Goal: Task Accomplishment & Management: Manage account settings

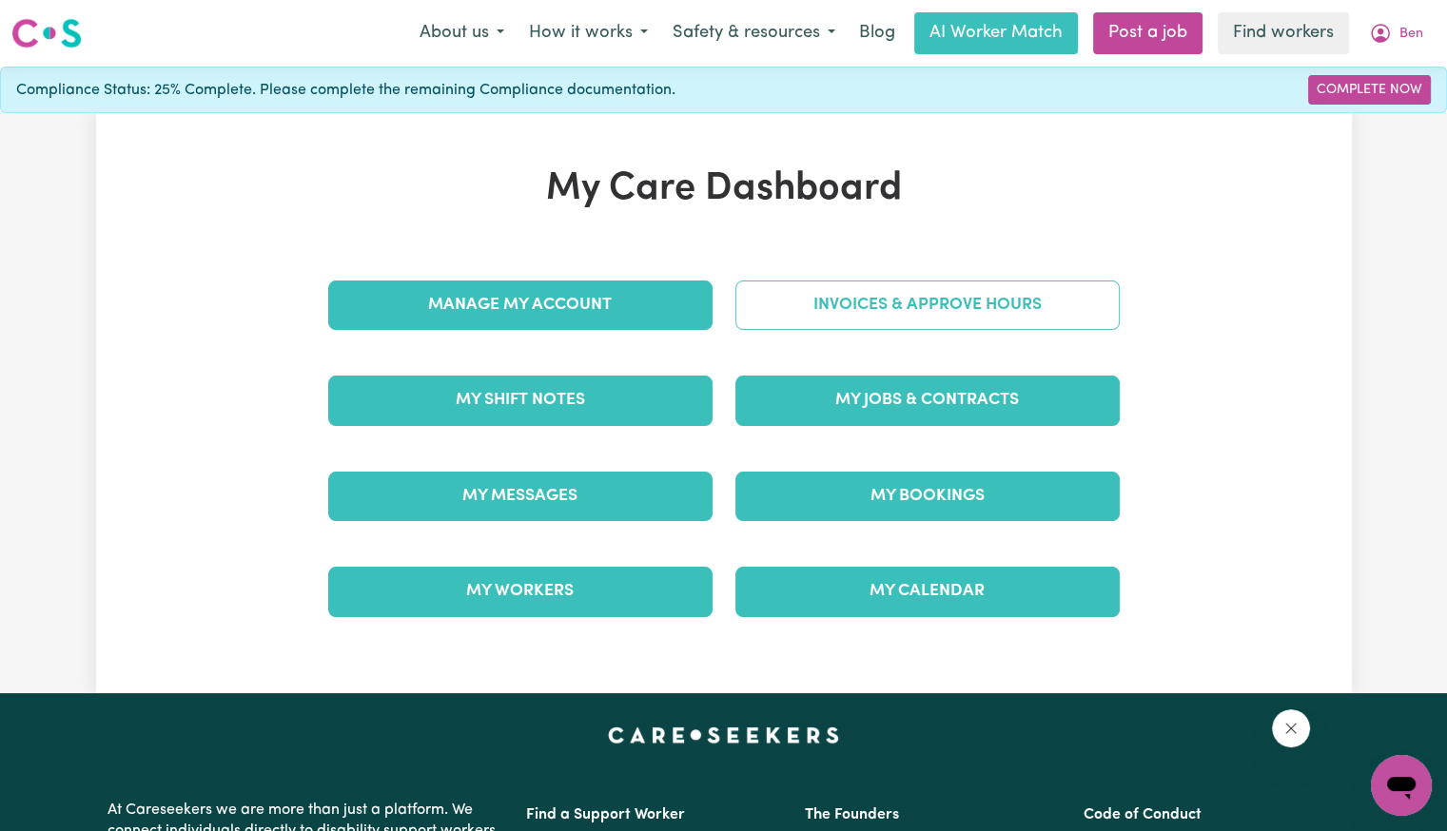
click at [768, 317] on link "Invoices & Approve Hours" at bounding box center [927, 305] width 384 height 49
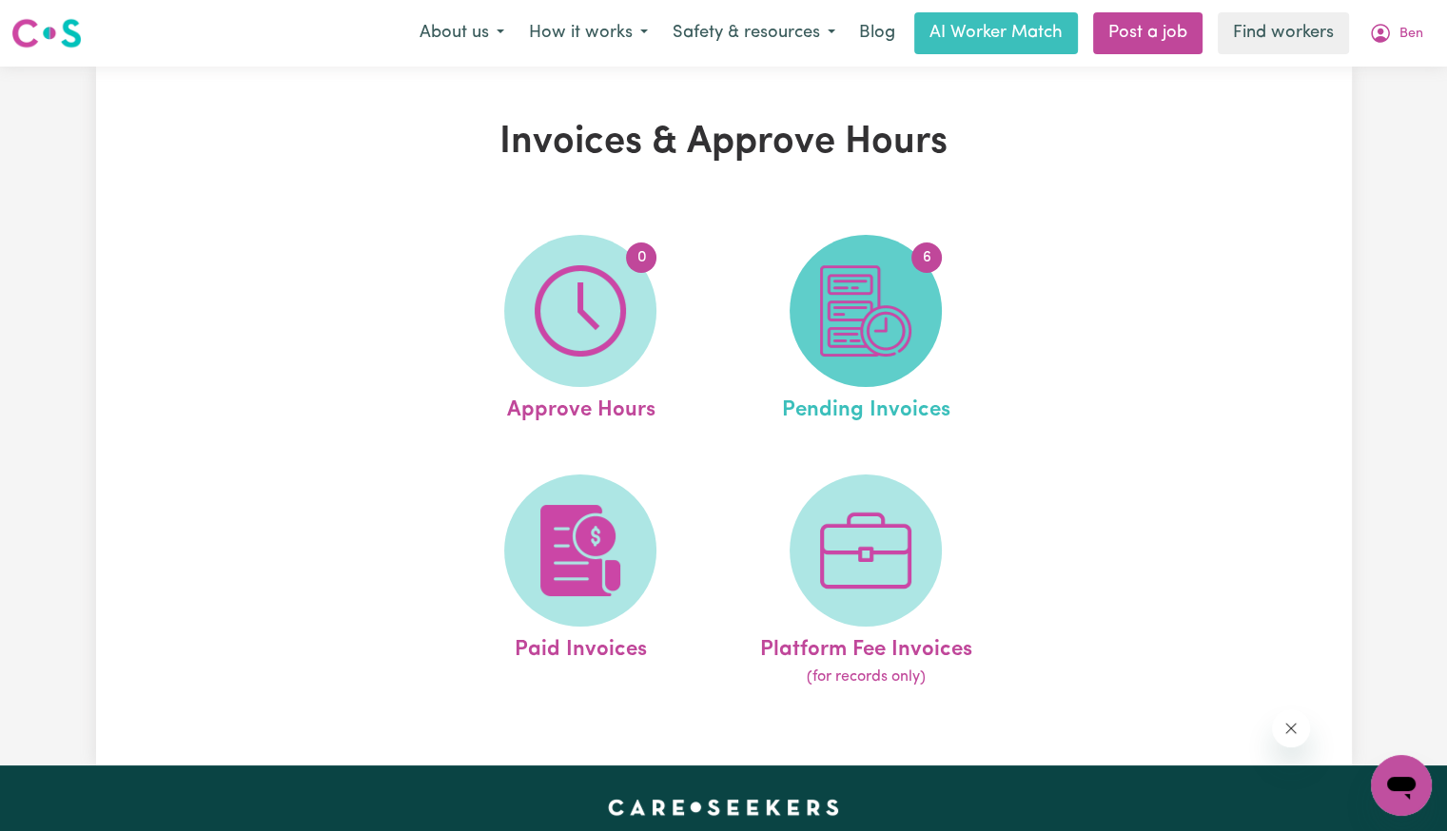
click at [857, 312] on img at bounding box center [865, 310] width 91 height 91
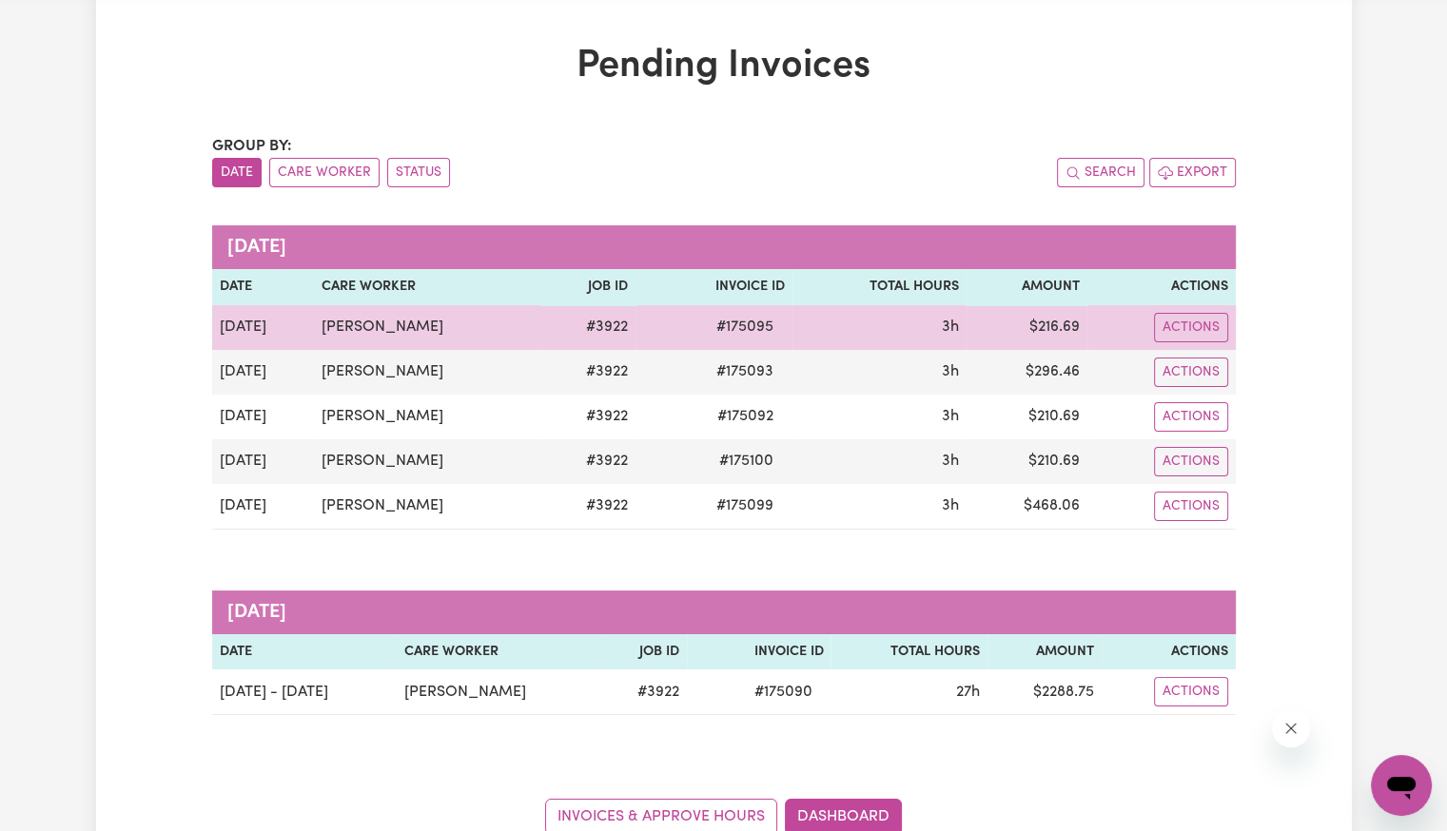
scroll to position [190, 0]
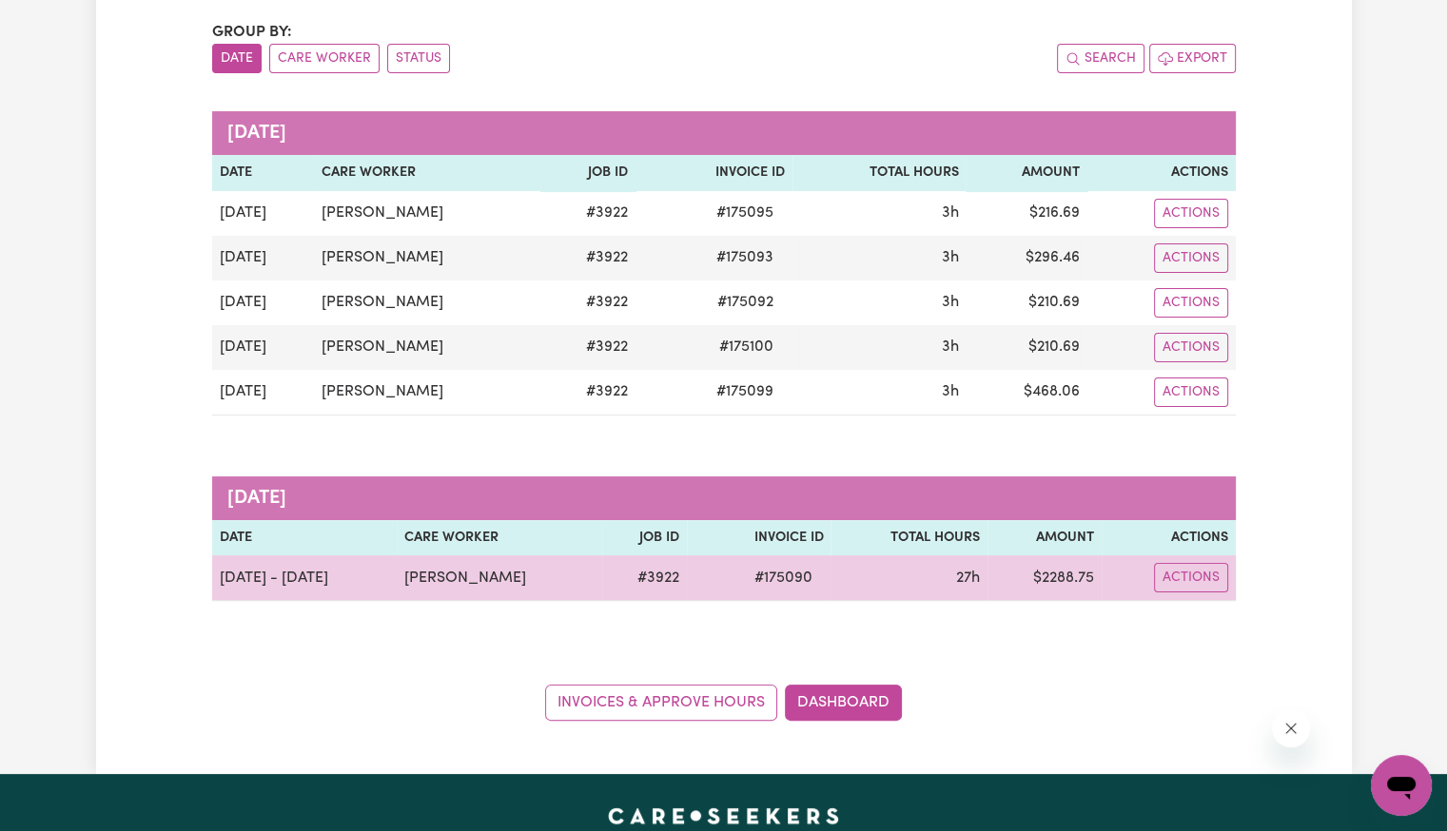
click at [760, 575] on span "# 175090" at bounding box center [782, 578] width 81 height 23
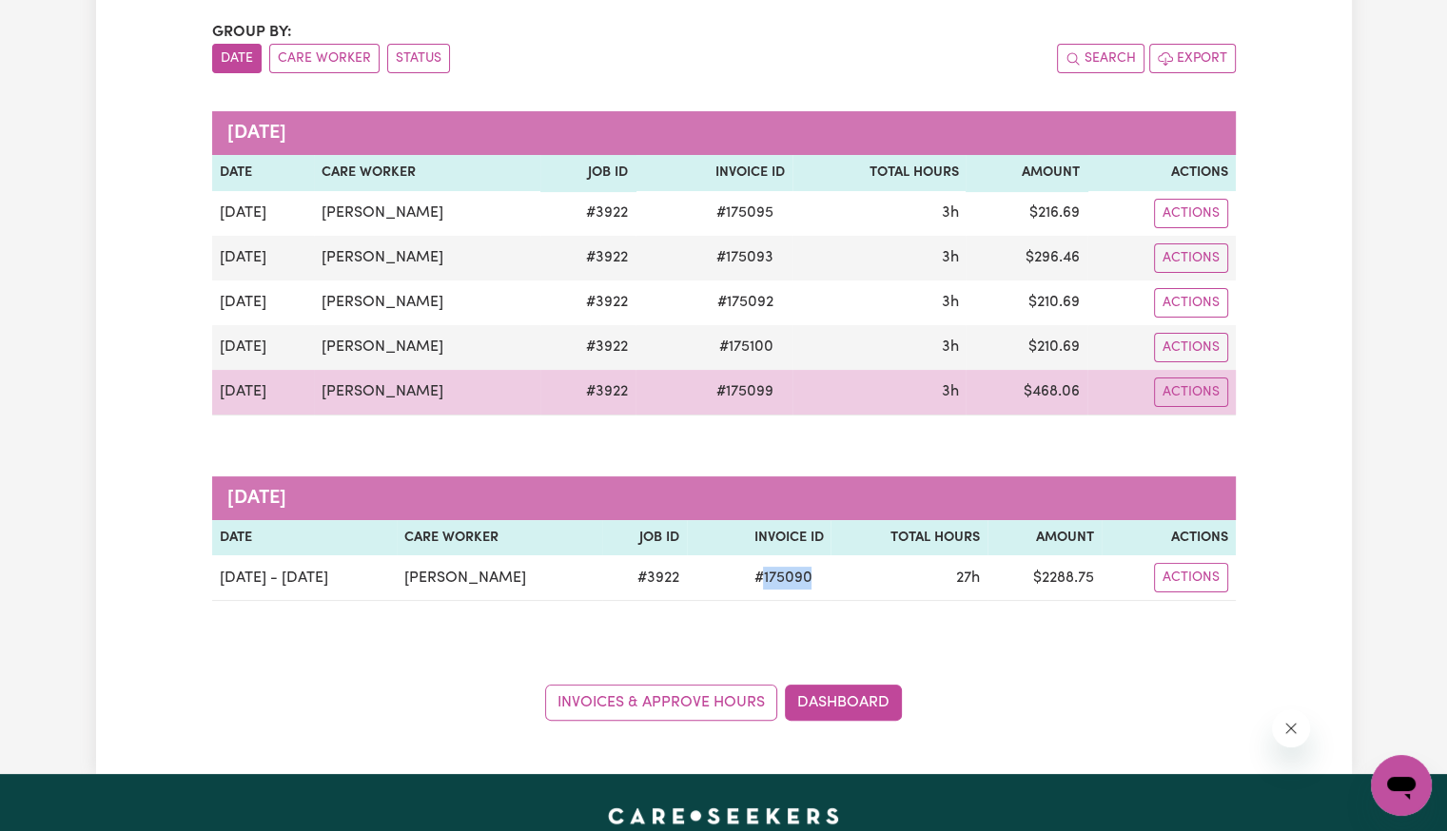
copy span "175090"
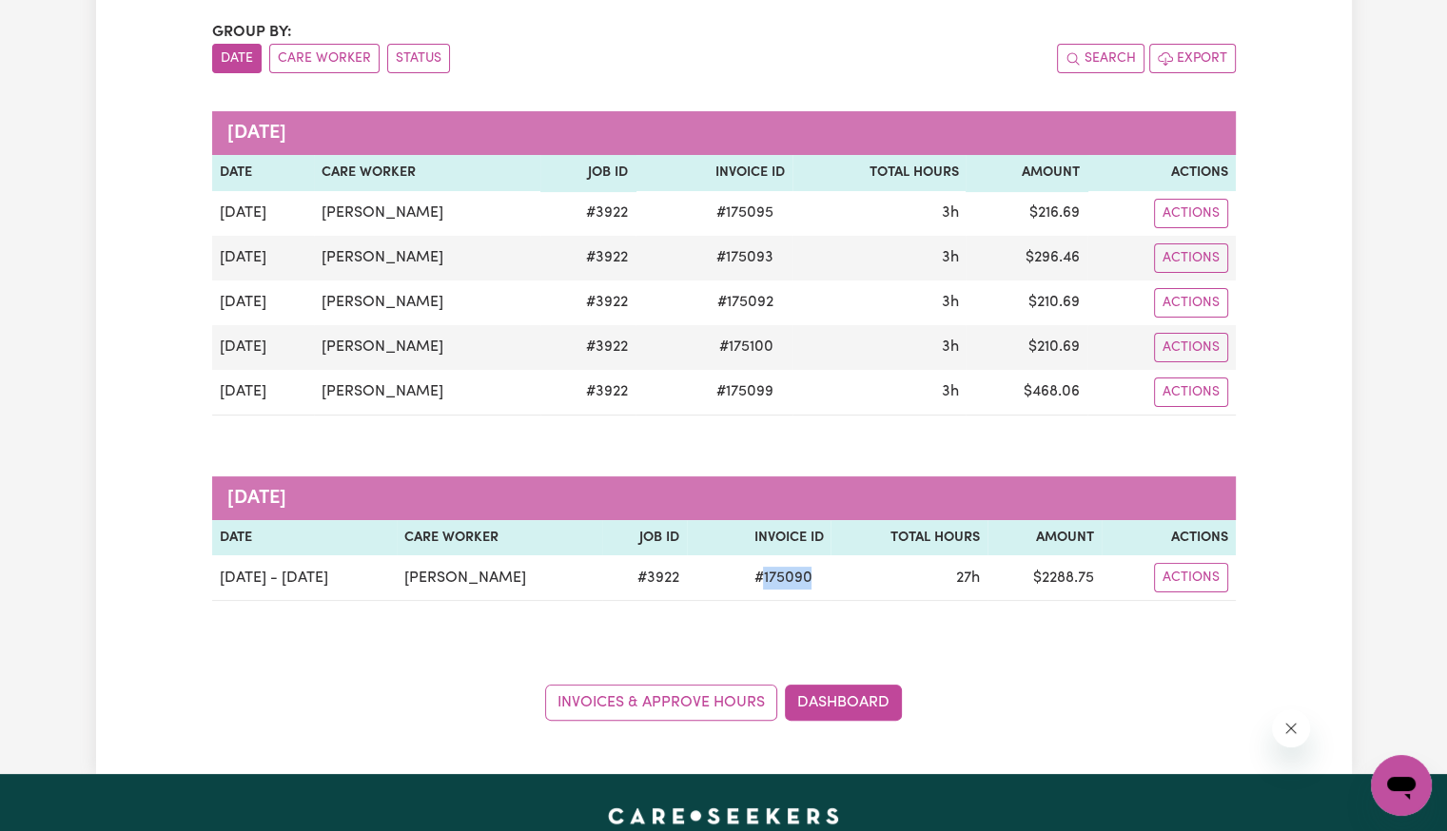
copy span "175090"
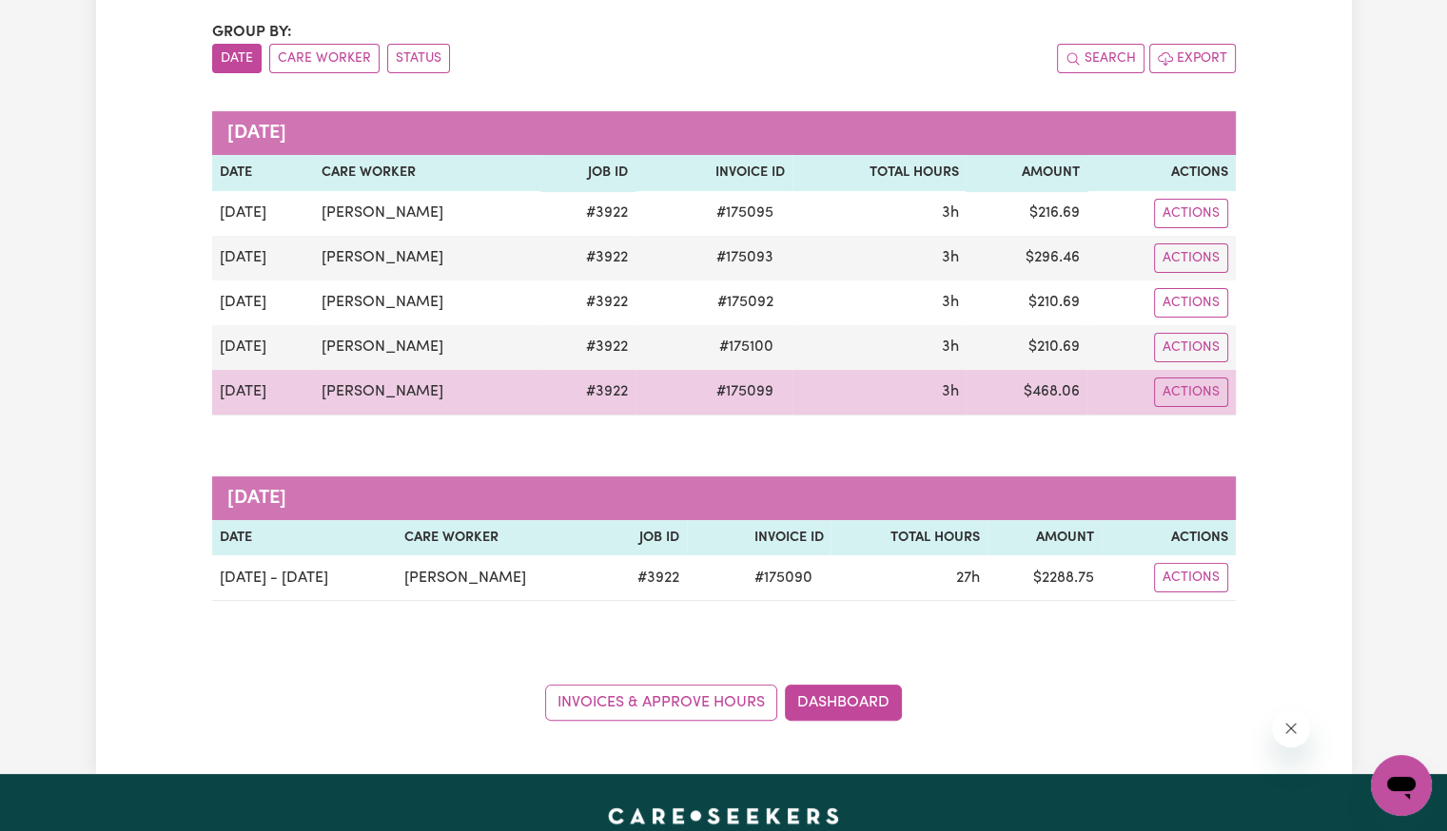
click at [727, 386] on span "# 175099" at bounding box center [745, 392] width 80 height 23
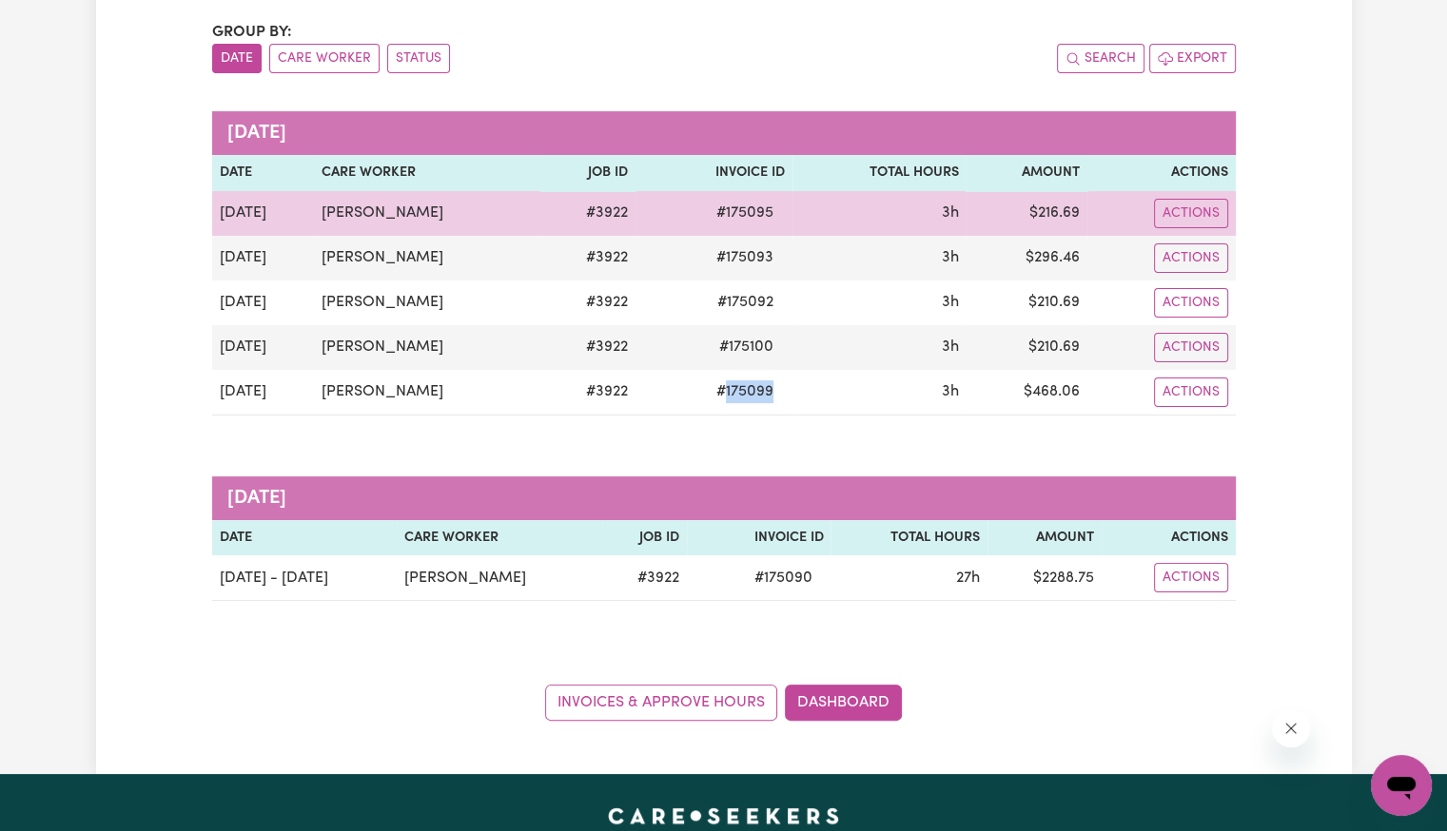
copy span "175099"
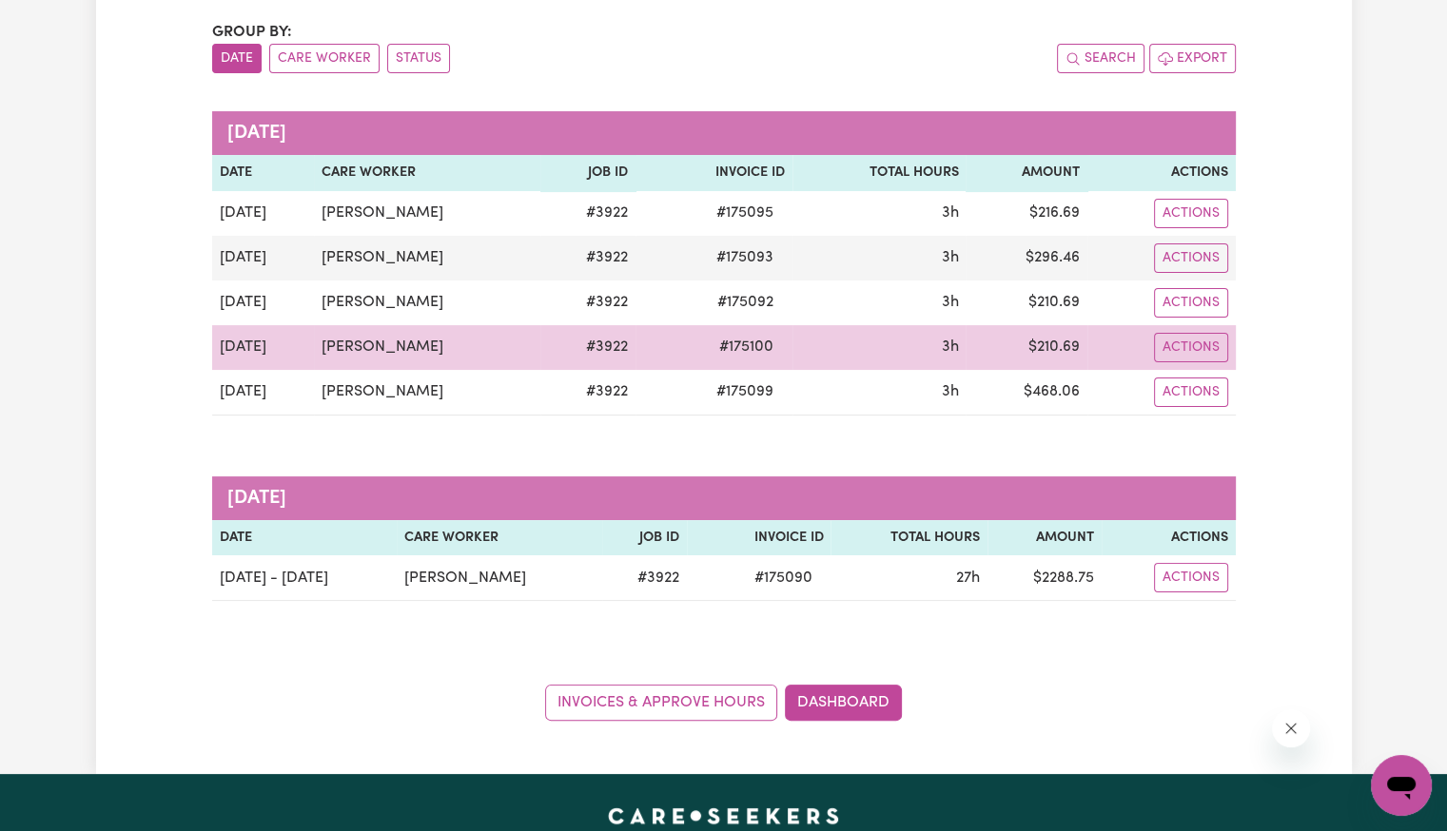
click at [735, 344] on span "# 175100" at bounding box center [746, 347] width 77 height 23
click at [730, 350] on span "# 175100" at bounding box center [746, 347] width 77 height 23
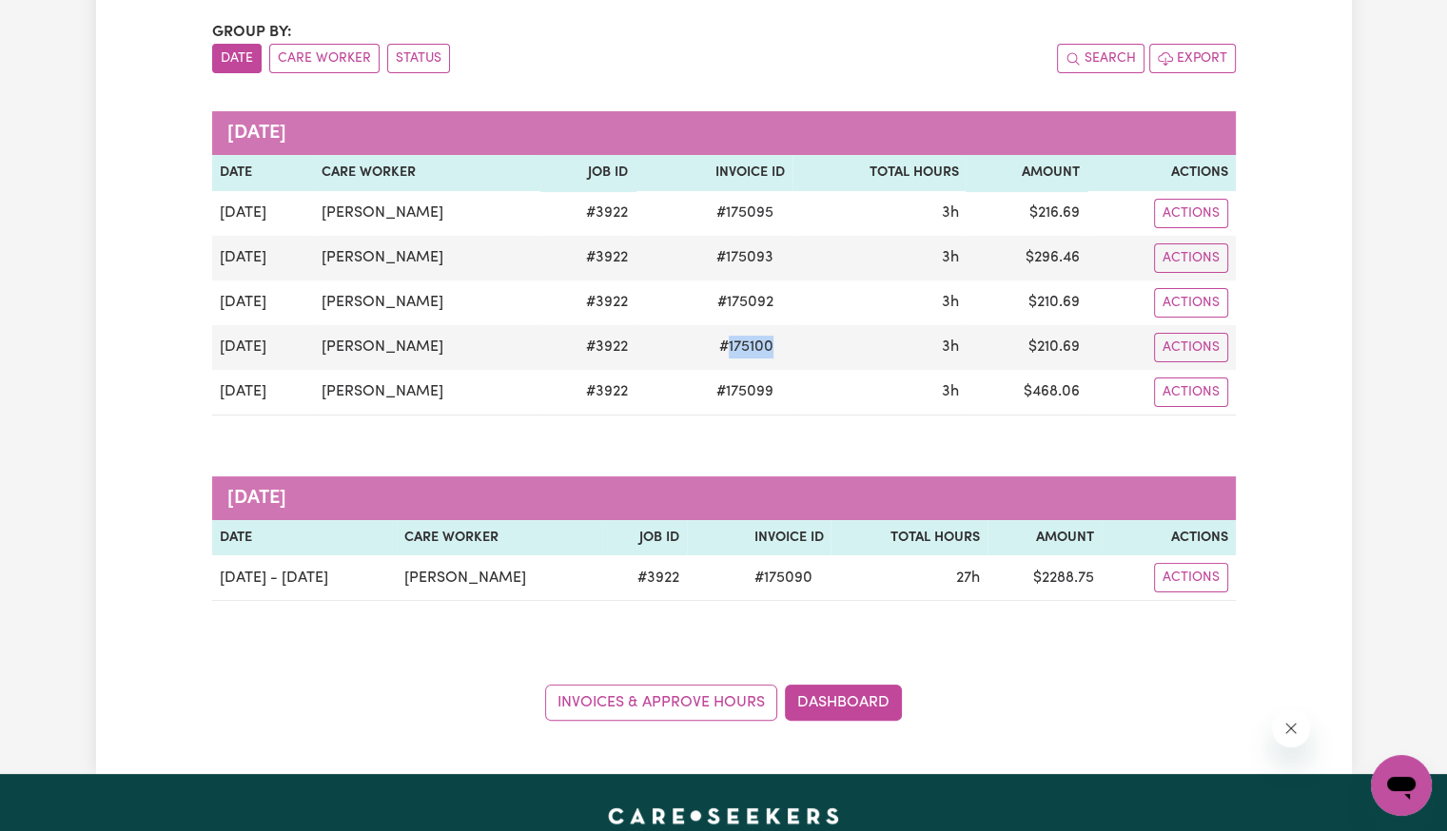
copy span "175100"
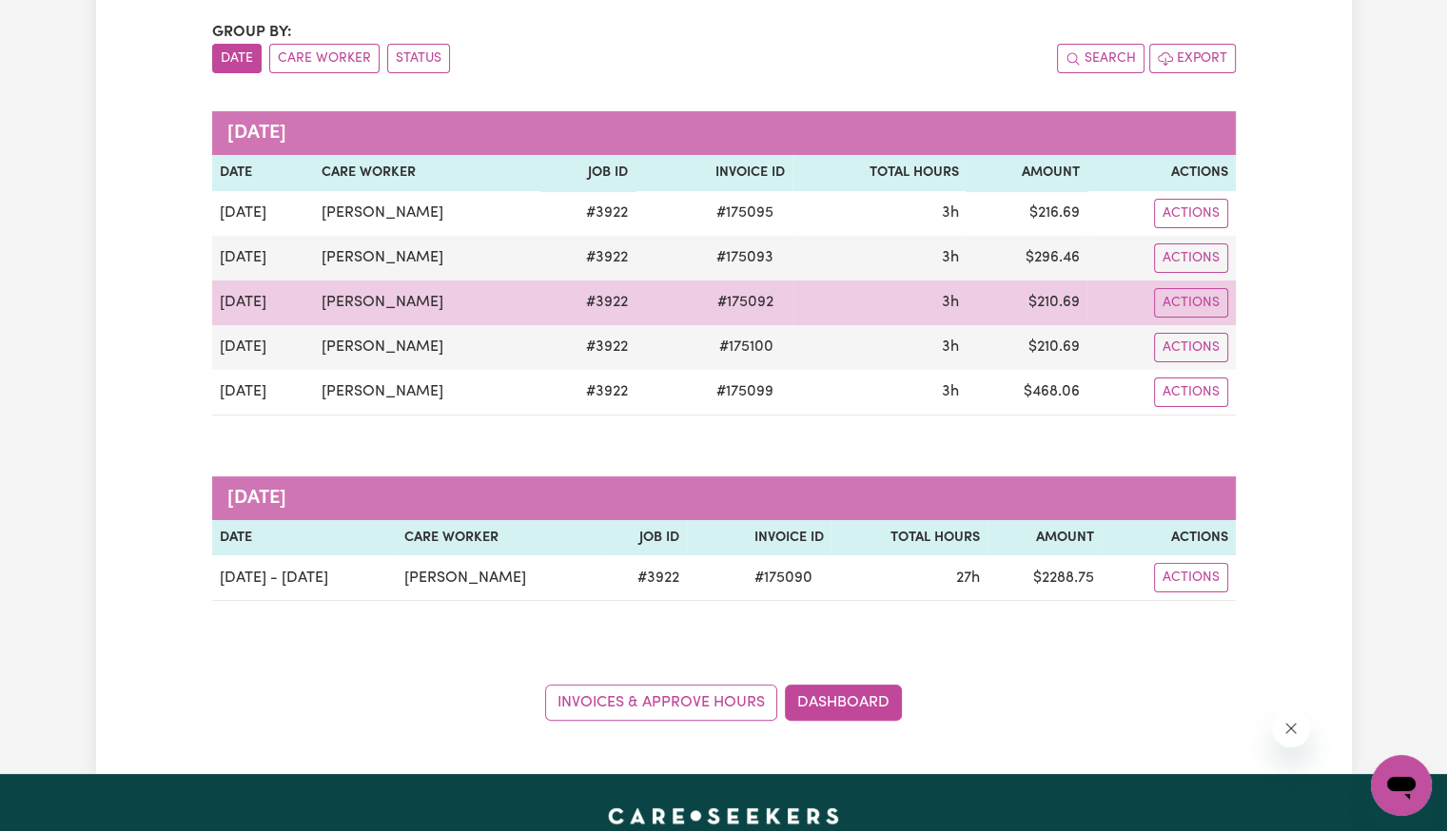
click at [708, 305] on span "# 175092" at bounding box center [745, 302] width 79 height 23
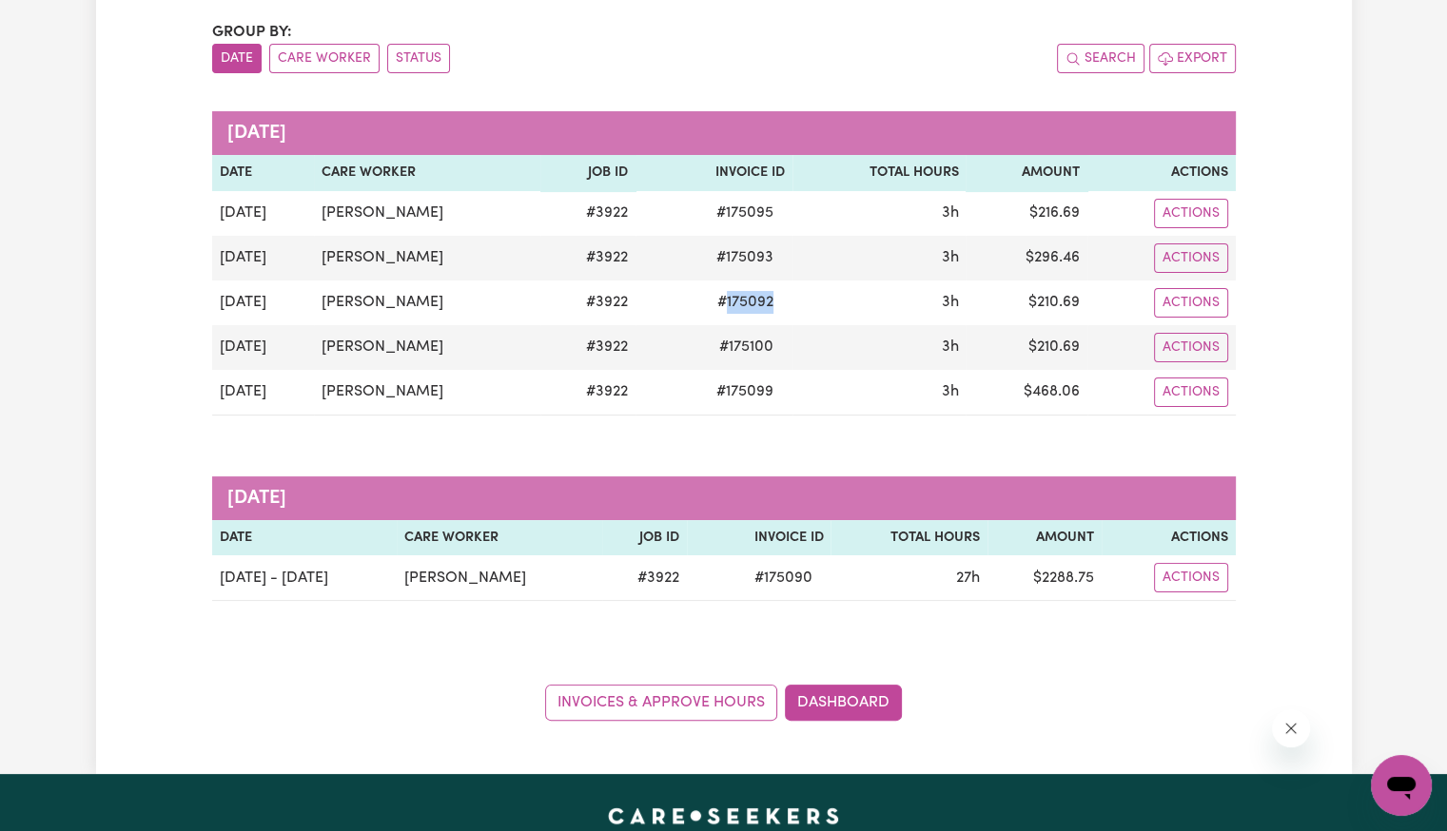
copy span "175092"
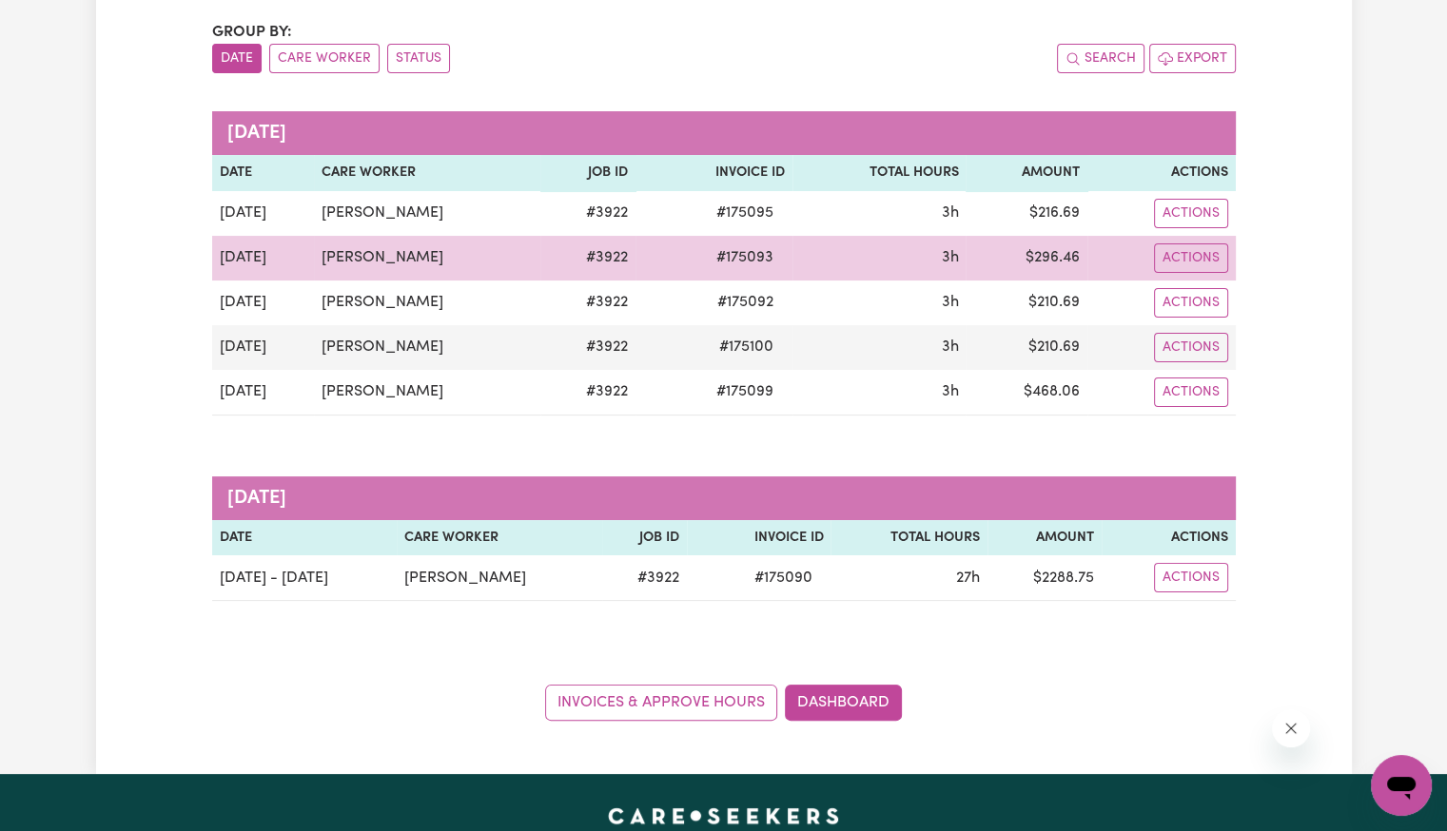
click at [719, 249] on span "# 175093" at bounding box center [745, 257] width 80 height 23
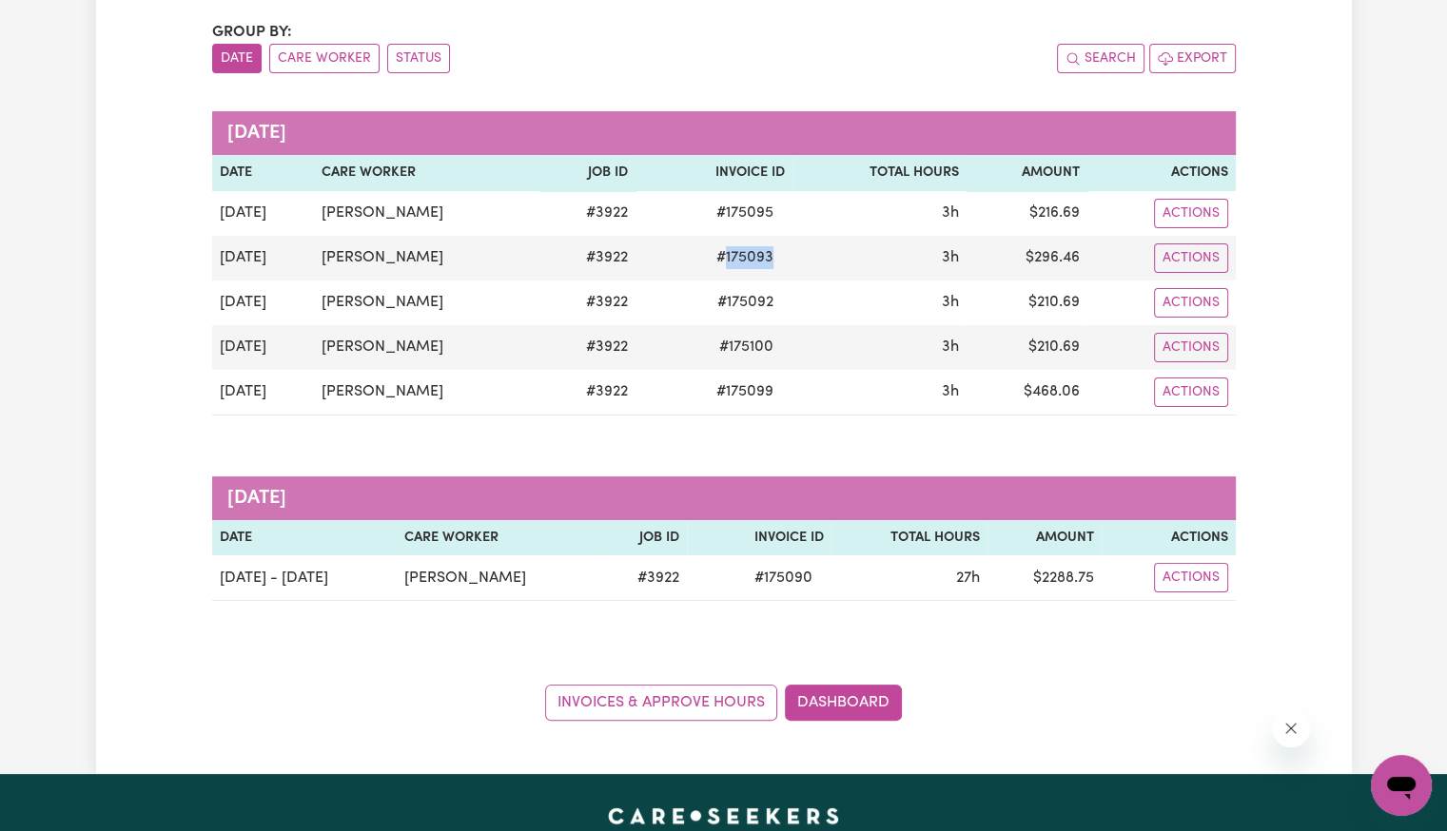
copy span "175093"
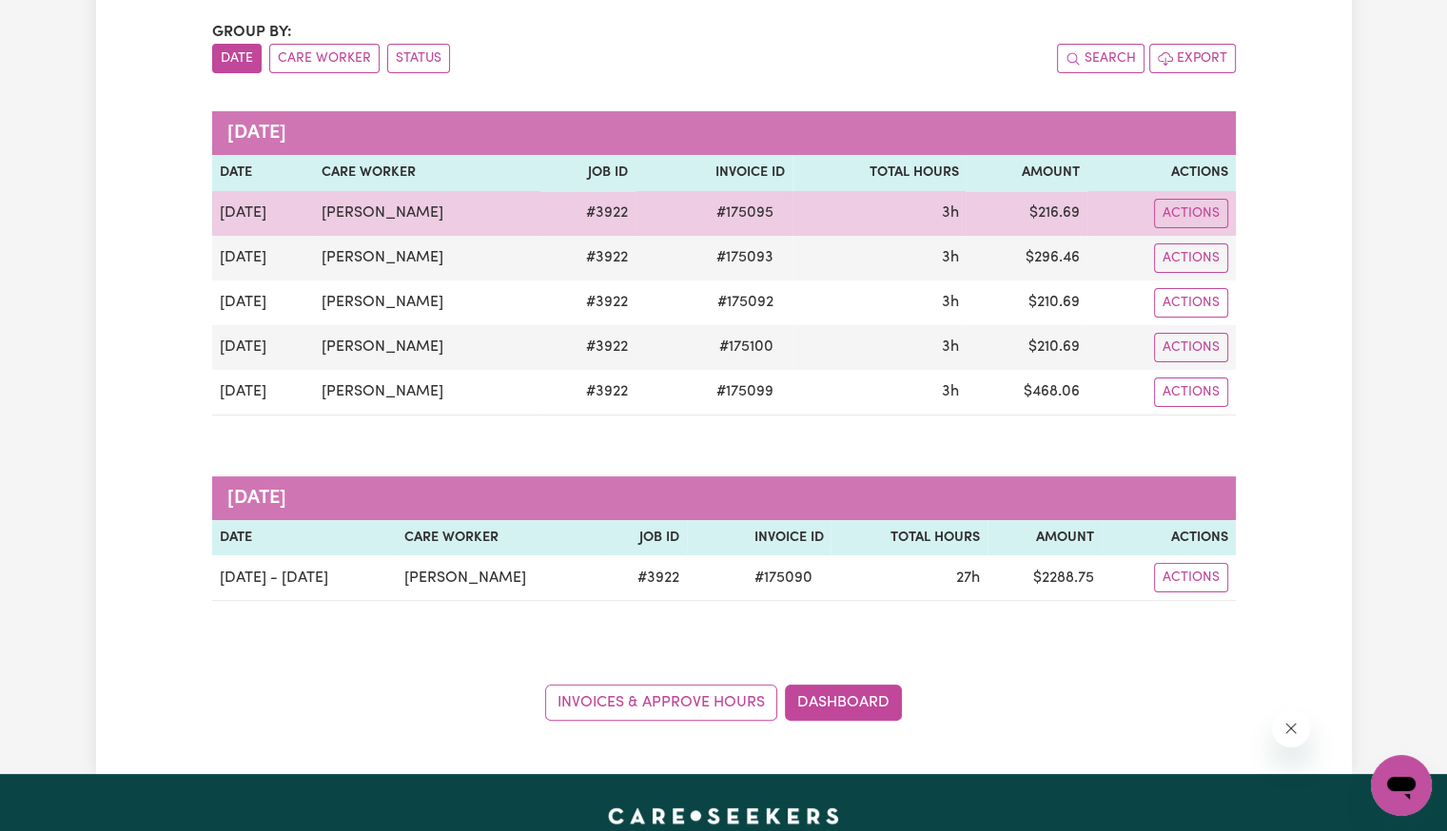
click at [732, 210] on span "# 175095" at bounding box center [745, 213] width 80 height 23
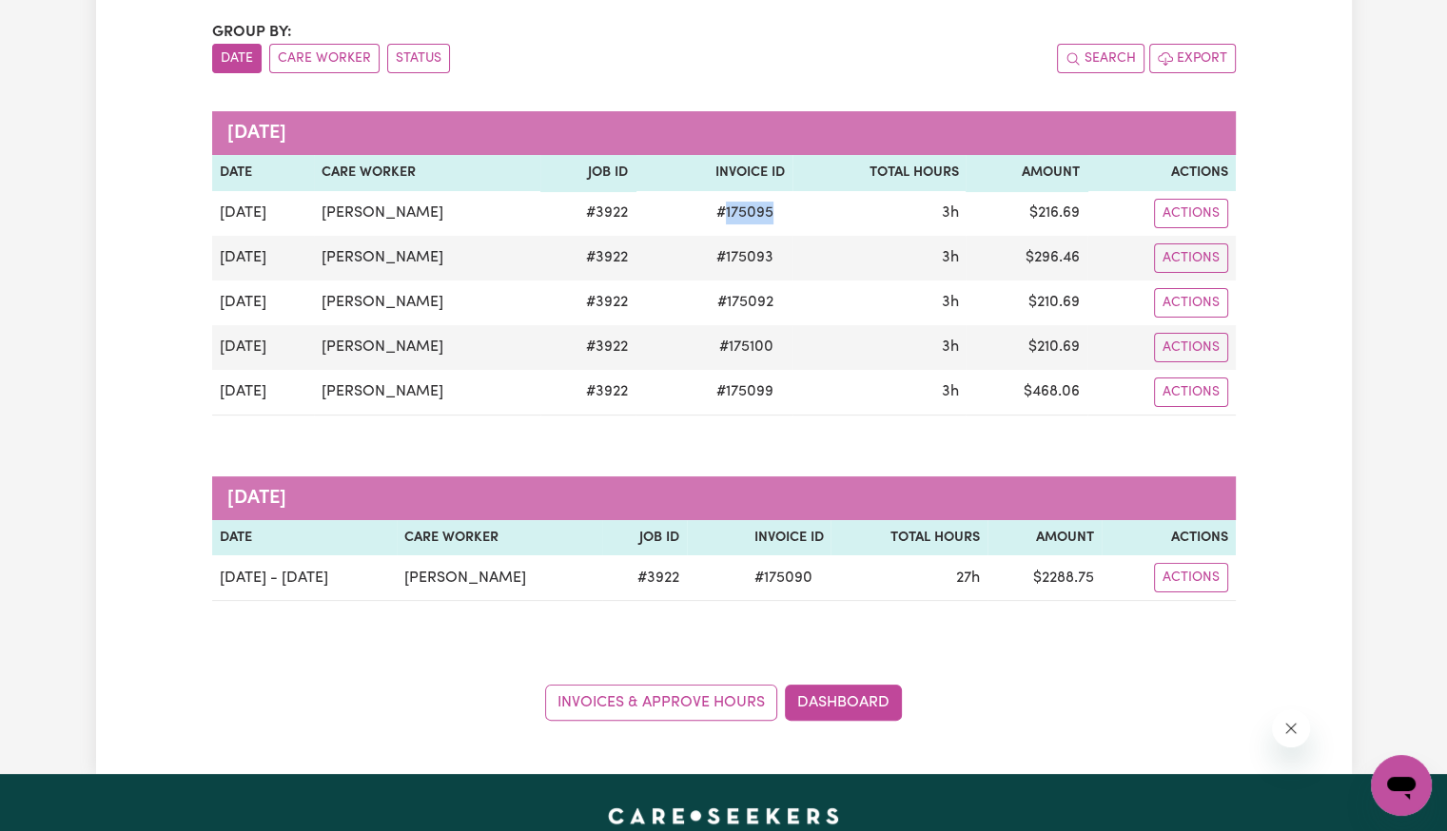
copy span "175095"
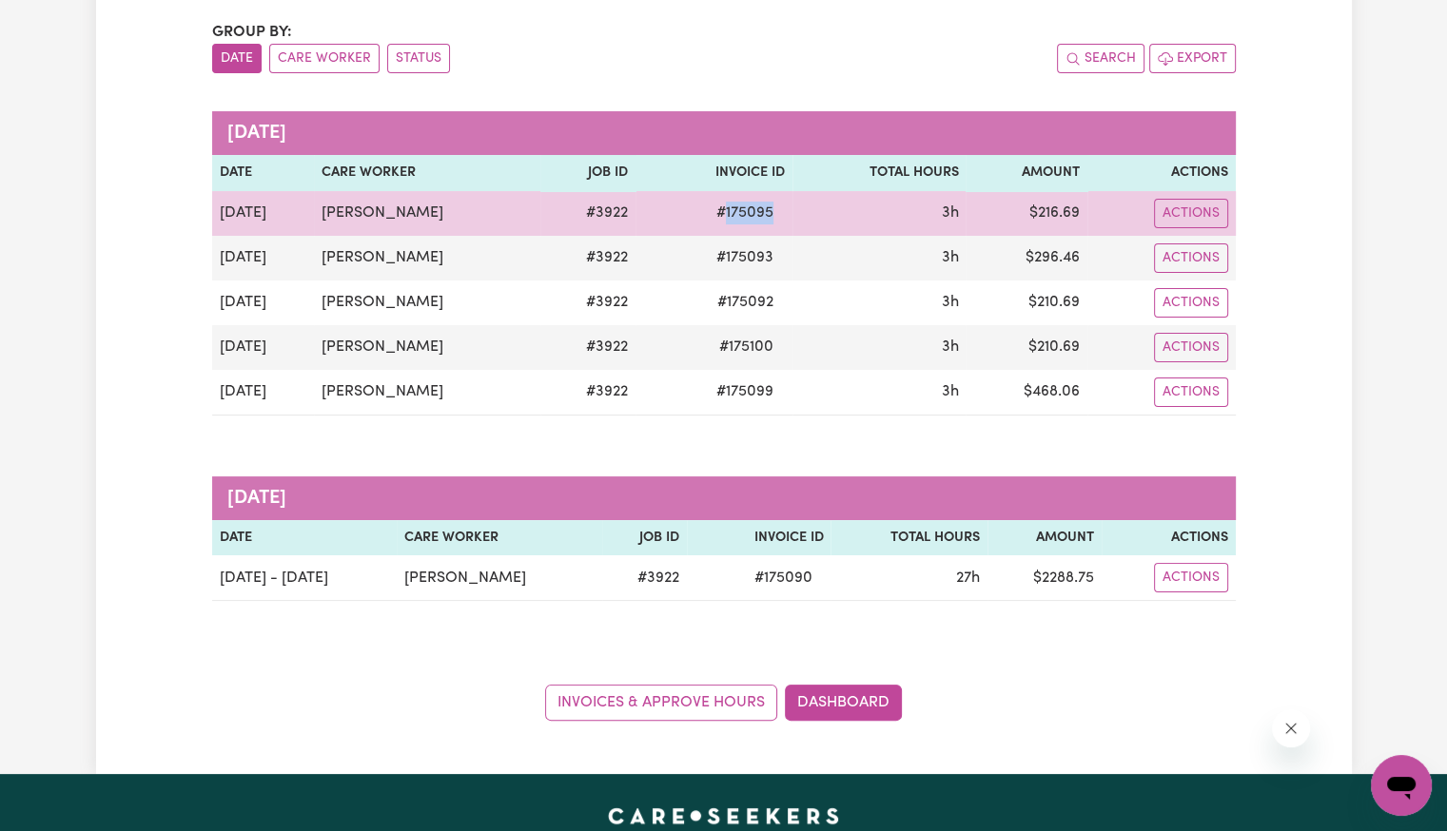
click at [726, 220] on span "# 175095" at bounding box center [745, 213] width 80 height 23
click at [724, 218] on span "# 175095" at bounding box center [745, 213] width 80 height 23
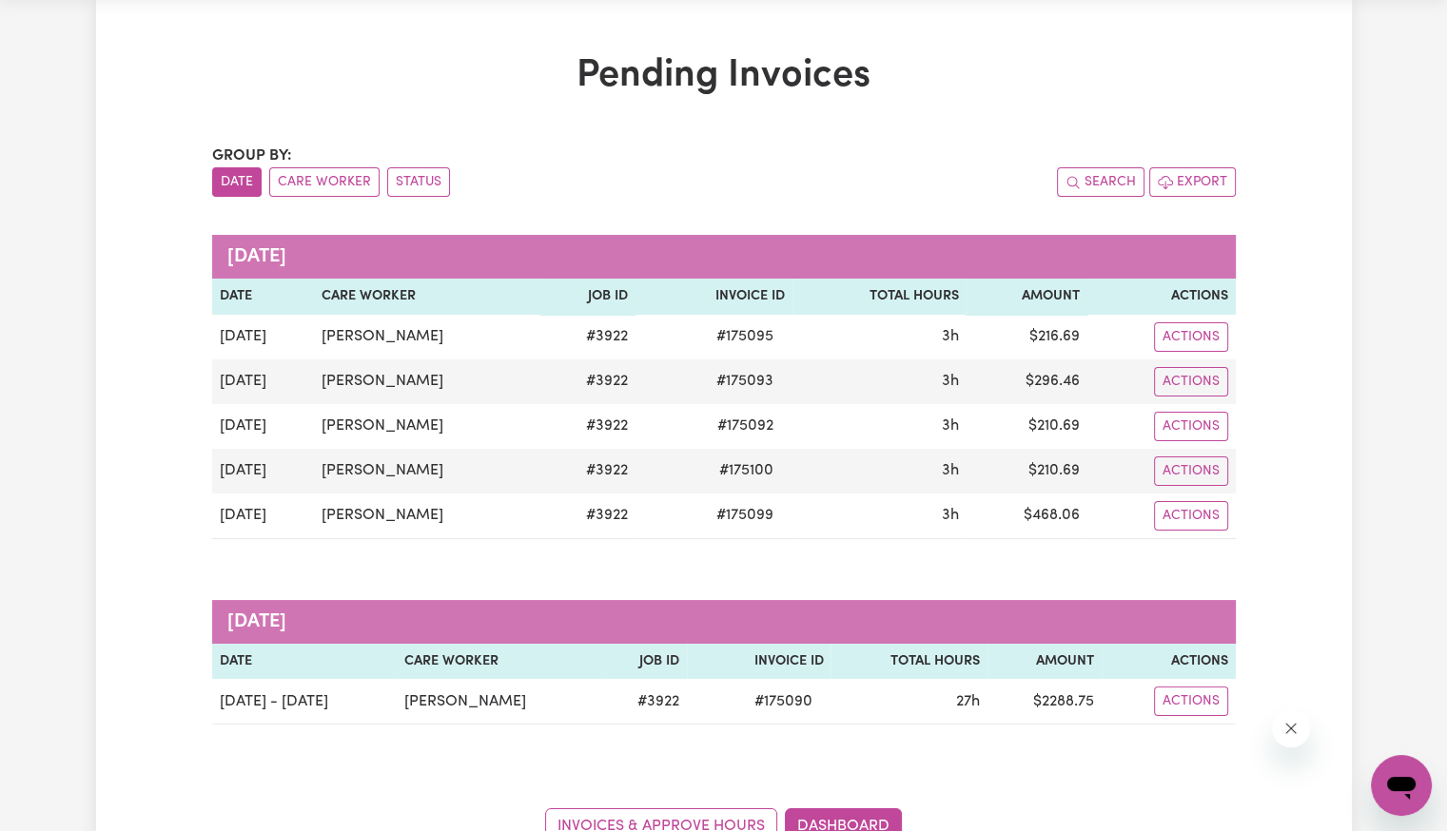
scroll to position [0, 0]
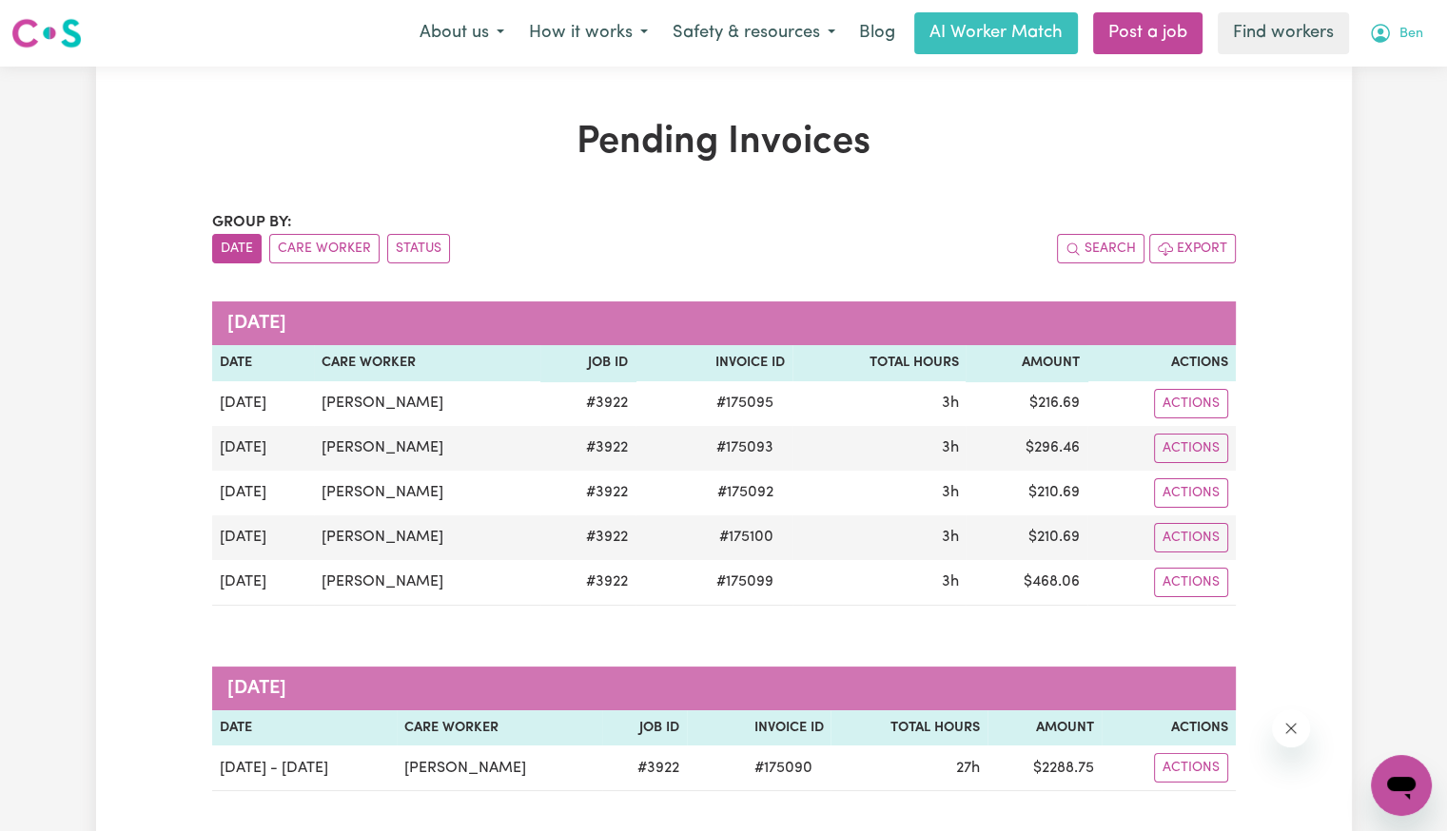
click at [1419, 45] on button "Ben" at bounding box center [1396, 33] width 79 height 40
click at [1385, 111] on link "Logout" at bounding box center [1359, 109] width 150 height 36
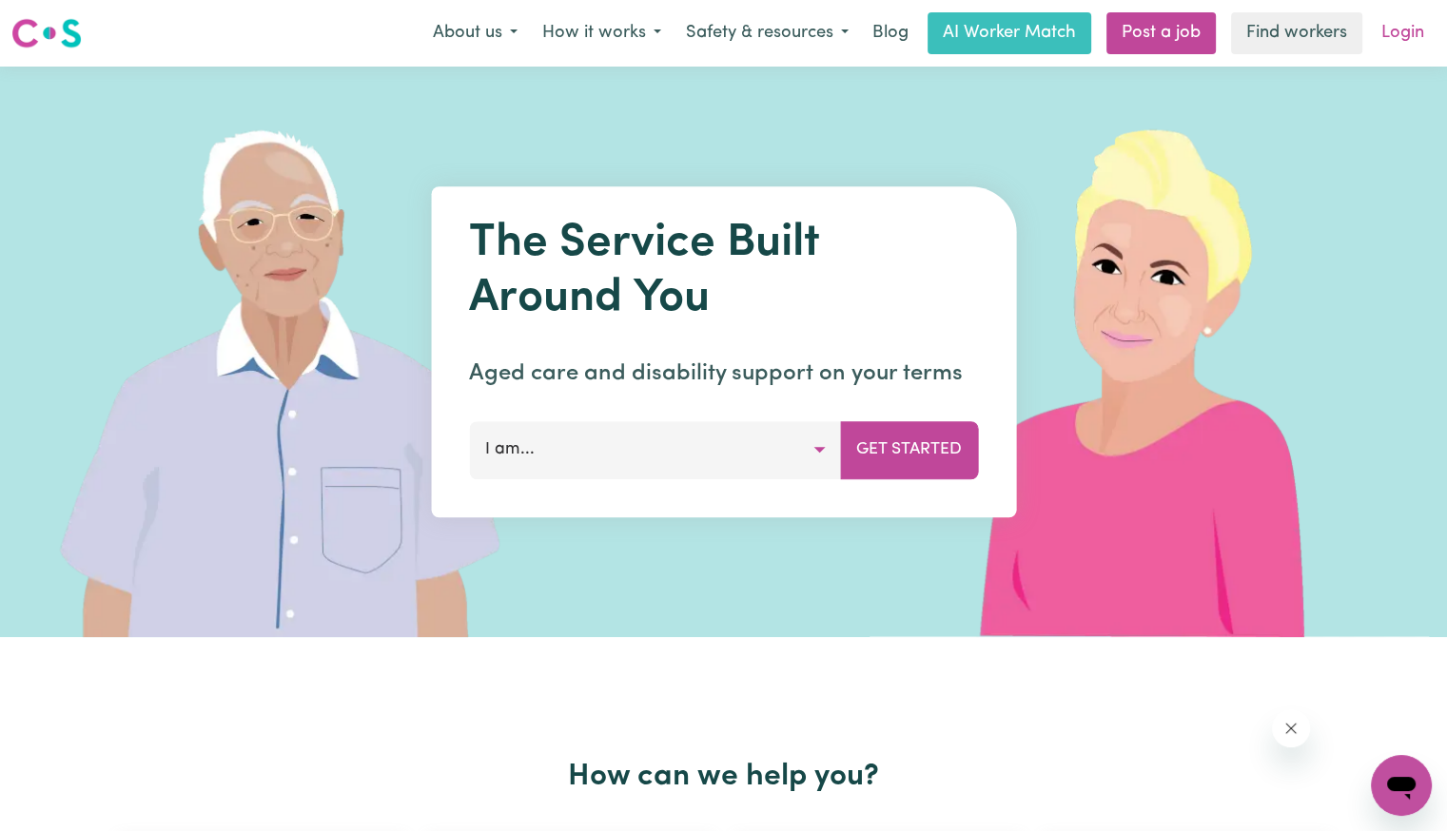
click at [1425, 32] on link "Login" at bounding box center [1403, 33] width 66 height 42
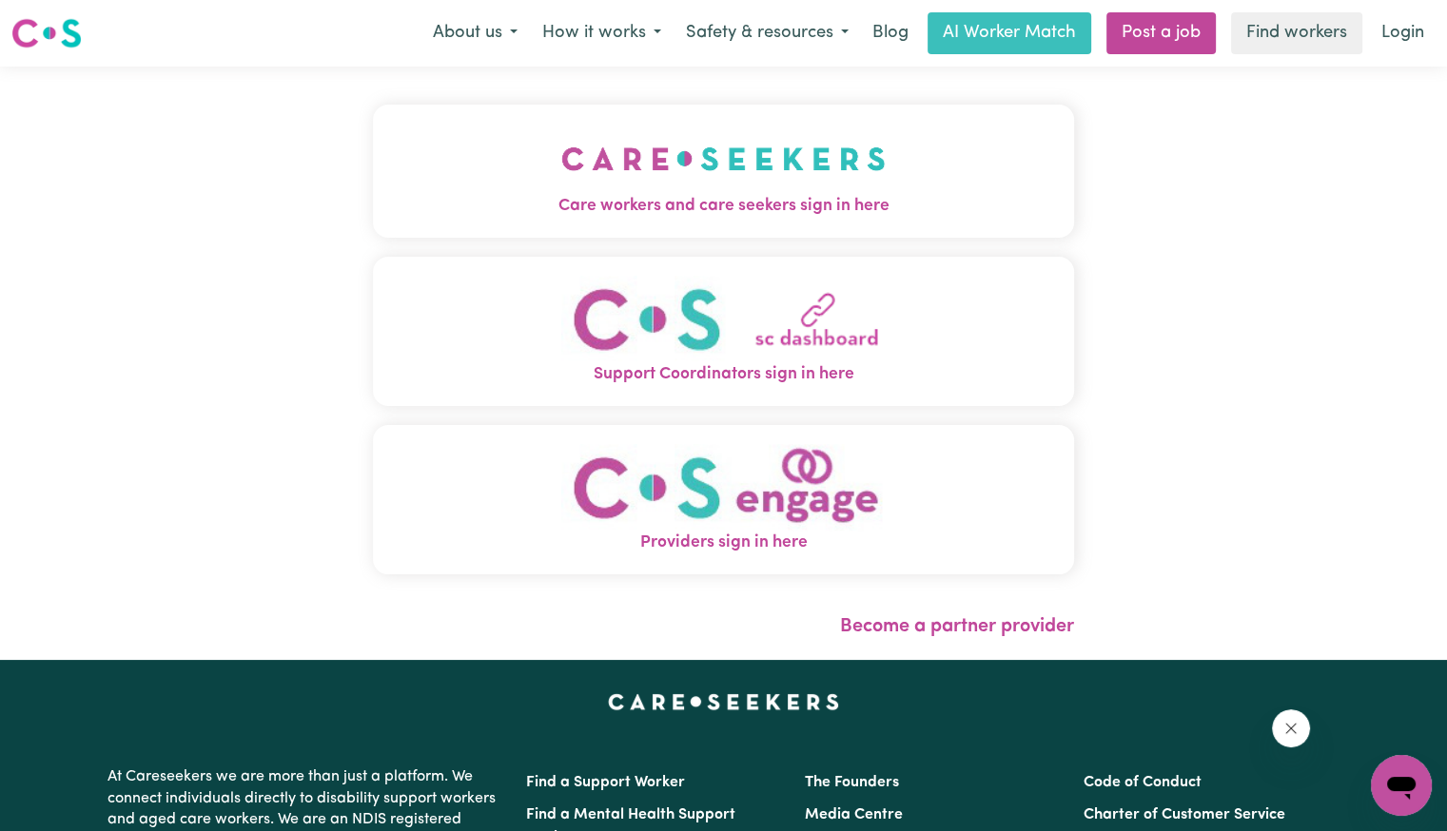
click at [660, 199] on span "Care workers and care seekers sign in here" at bounding box center [723, 206] width 701 height 25
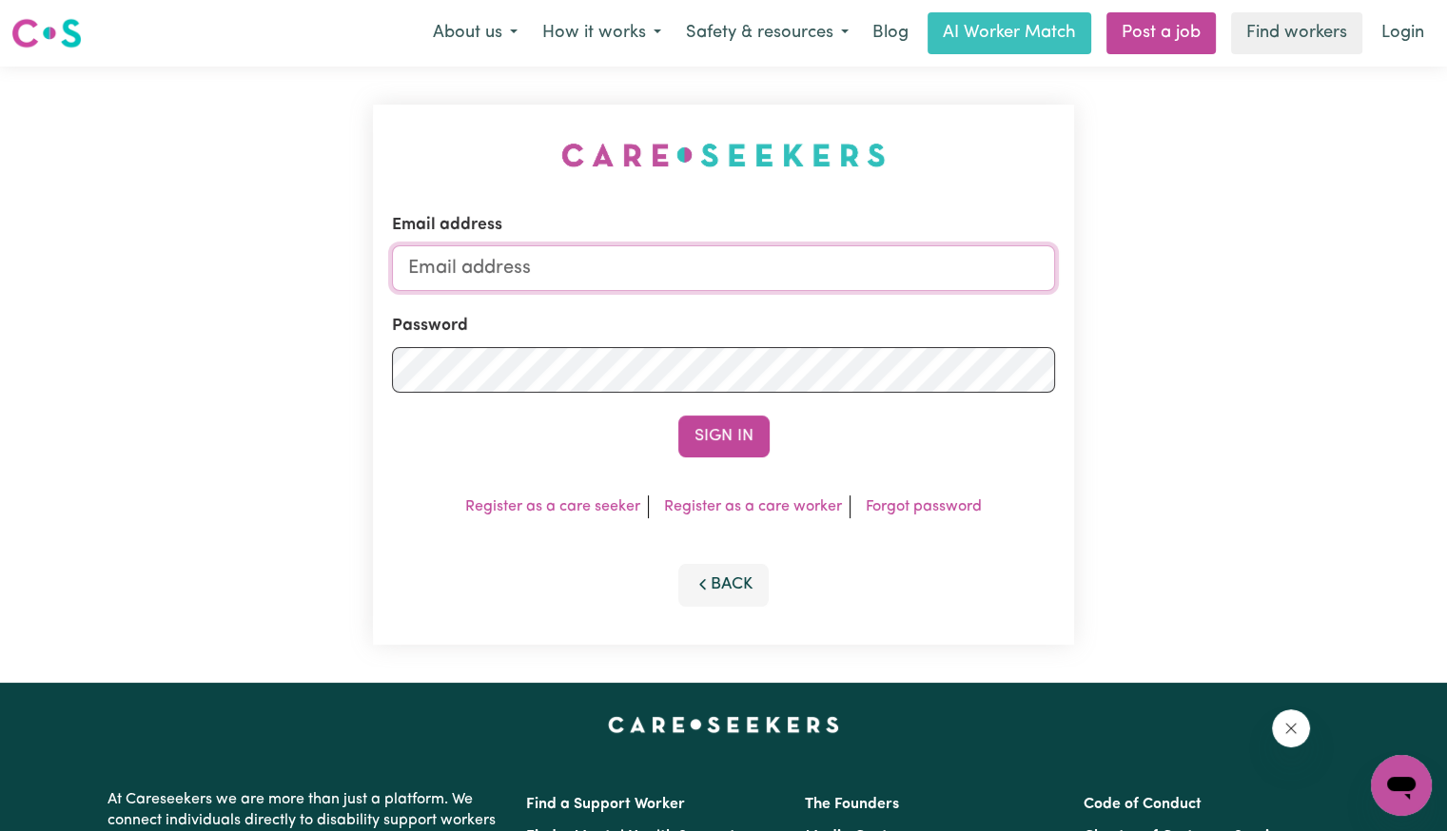
click at [666, 269] on input "Email address" at bounding box center [723, 268] width 663 height 46
type input "[EMAIL_ADDRESS][DOMAIN_NAME]"
click at [678, 416] on button "Sign In" at bounding box center [723, 437] width 91 height 42
